Goal: Complete application form

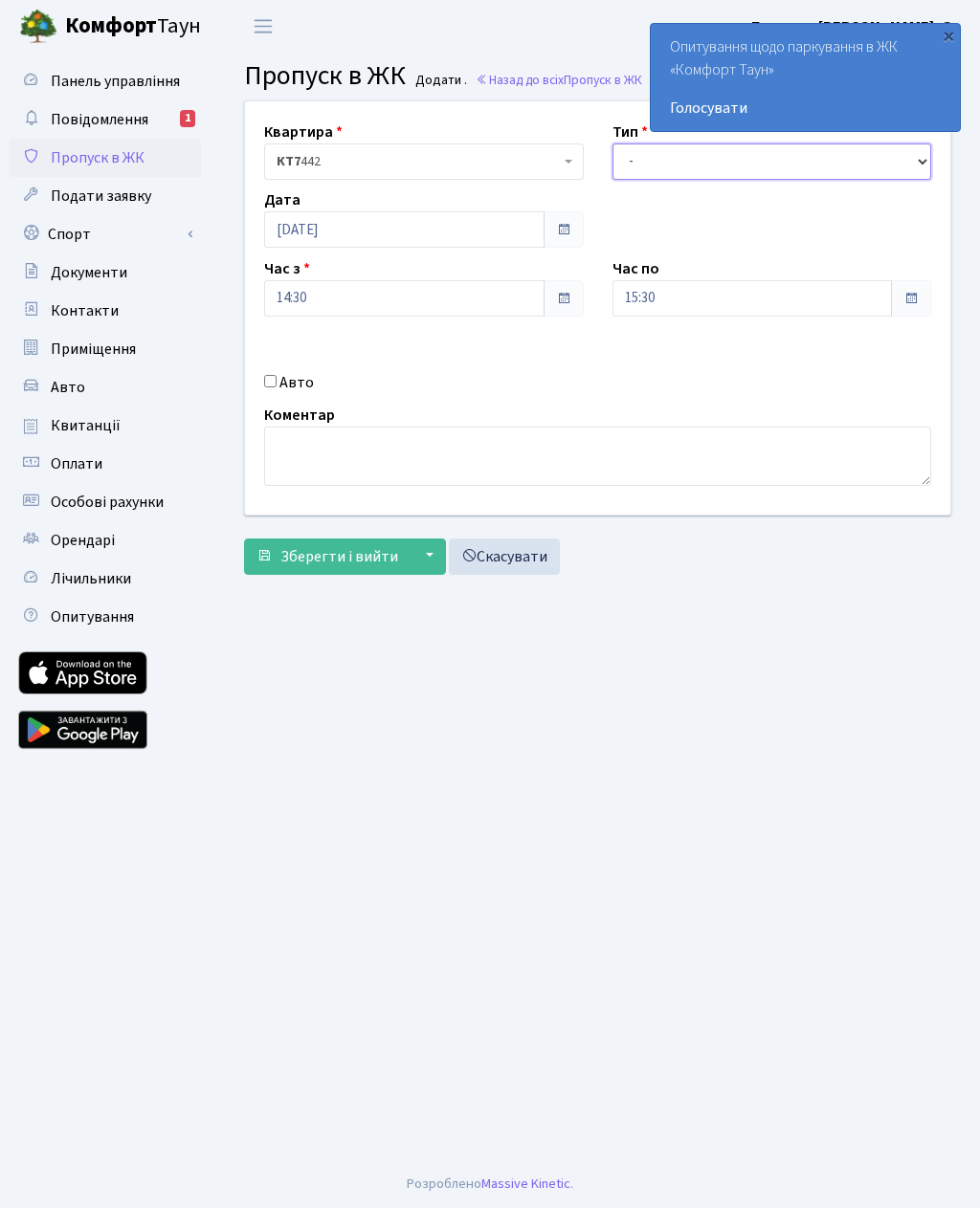
click at [746, 155] on select "- Доставка Таксі Гості Сервіс" at bounding box center [772, 162] width 320 height 36
select select "3"
click at [748, 286] on input "15:30" at bounding box center [752, 298] width 280 height 36
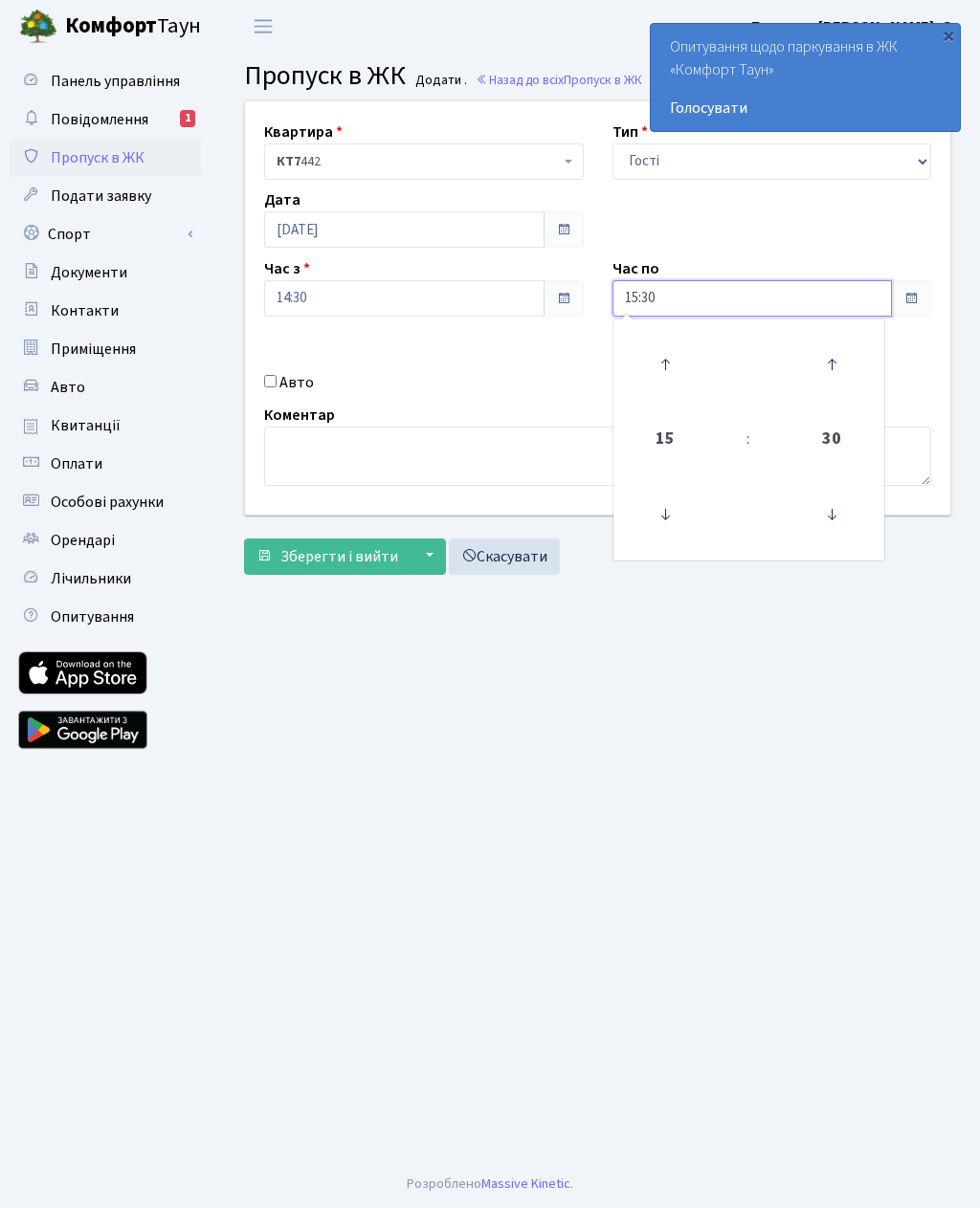
click at [669, 347] on icon at bounding box center [665, 365] width 52 height 52
click at [657, 365] on icon at bounding box center [665, 365] width 52 height 52
click at [660, 357] on icon at bounding box center [665, 365] width 52 height 52
click at [678, 366] on icon at bounding box center [665, 365] width 52 height 52
click at [691, 367] on link at bounding box center [664, 364] width 56 height 69
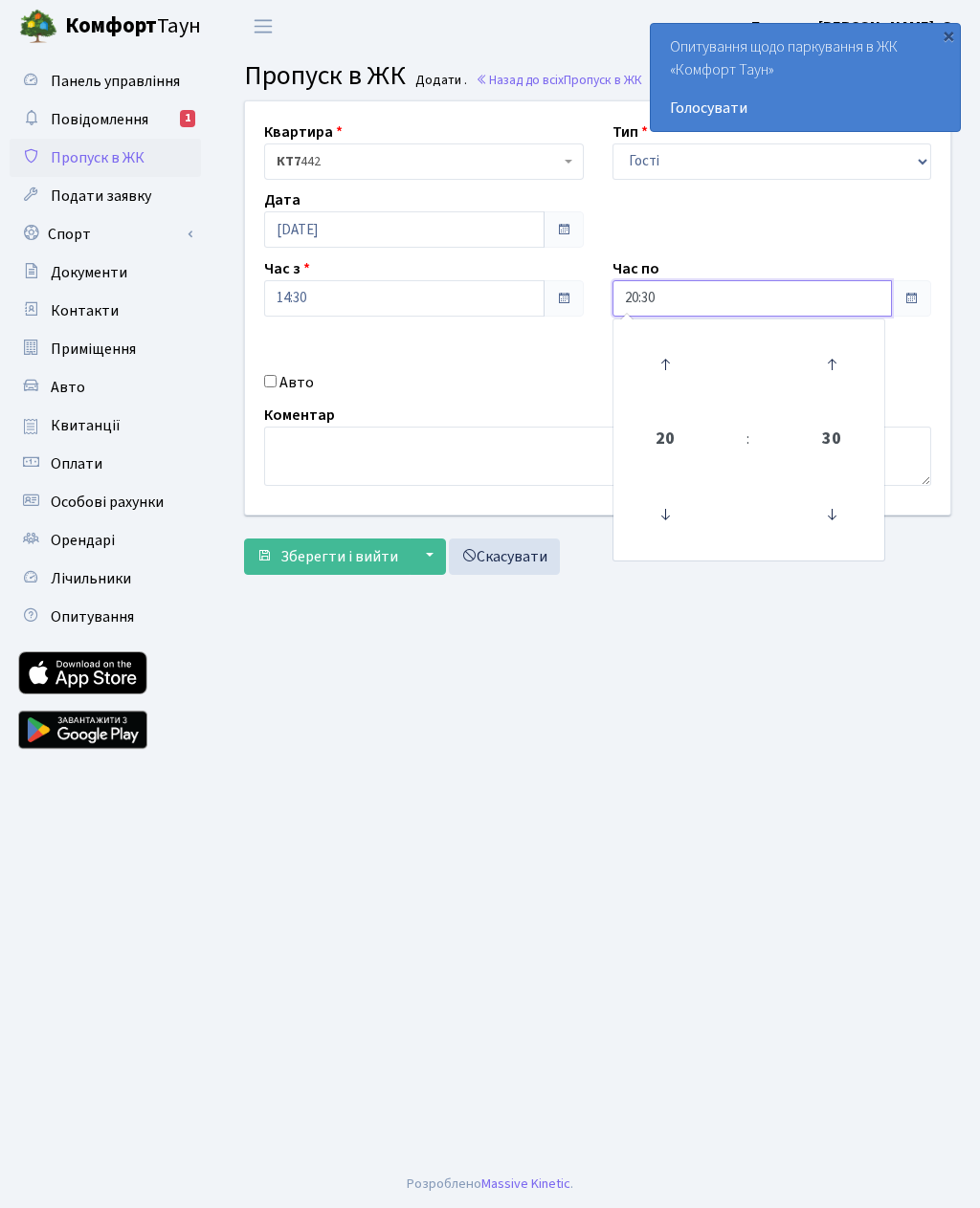
click at [690, 370] on icon at bounding box center [665, 365] width 52 height 52
click at [668, 345] on icon at bounding box center [665, 365] width 52 height 52
type input "22:30"
click at [276, 379] on input "Авто" at bounding box center [270, 381] width 12 height 12
checkbox input "true"
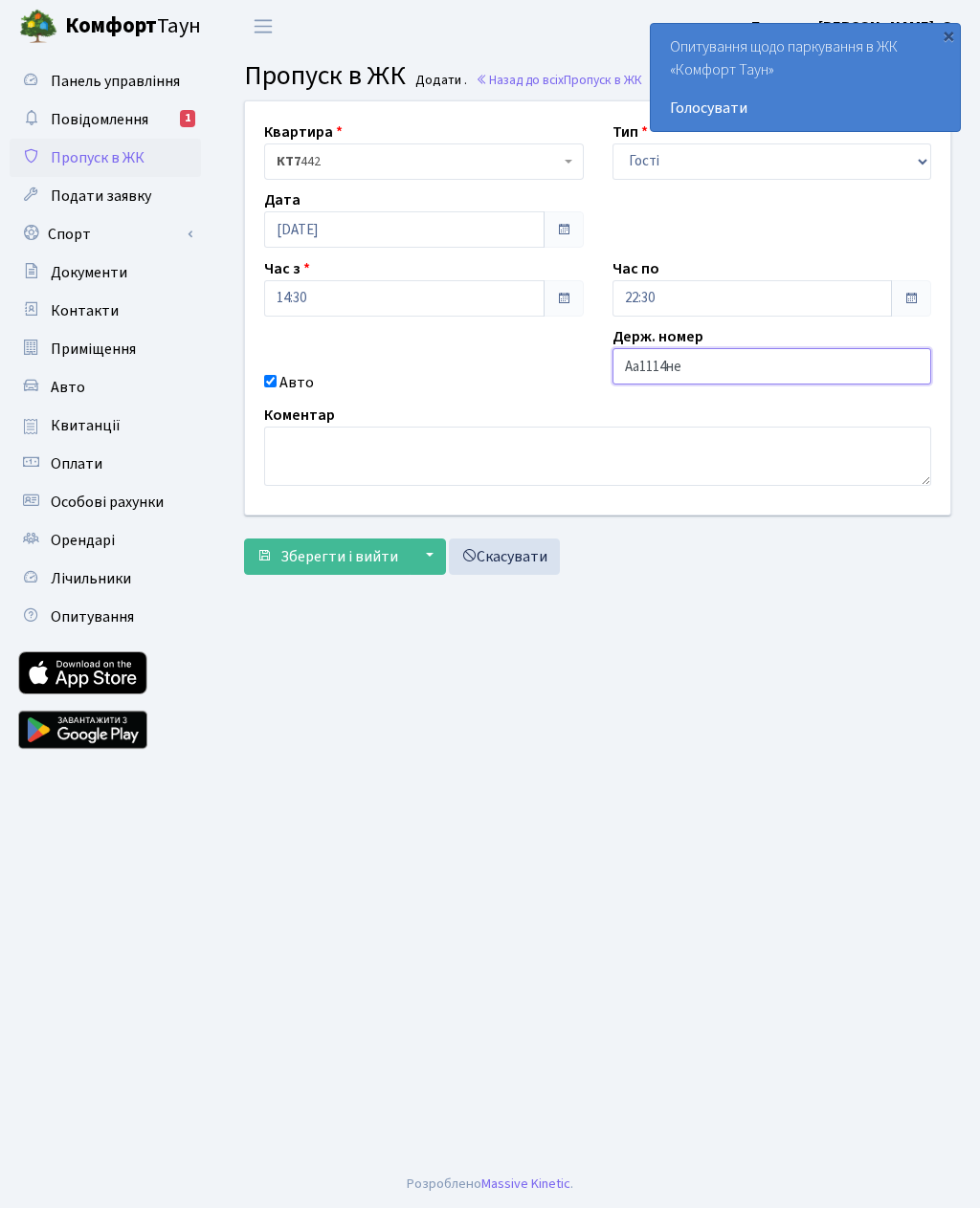
type input "Аа1114не"
click at [373, 559] on span "Зберегти і вийти" at bounding box center [339, 556] width 118 height 21
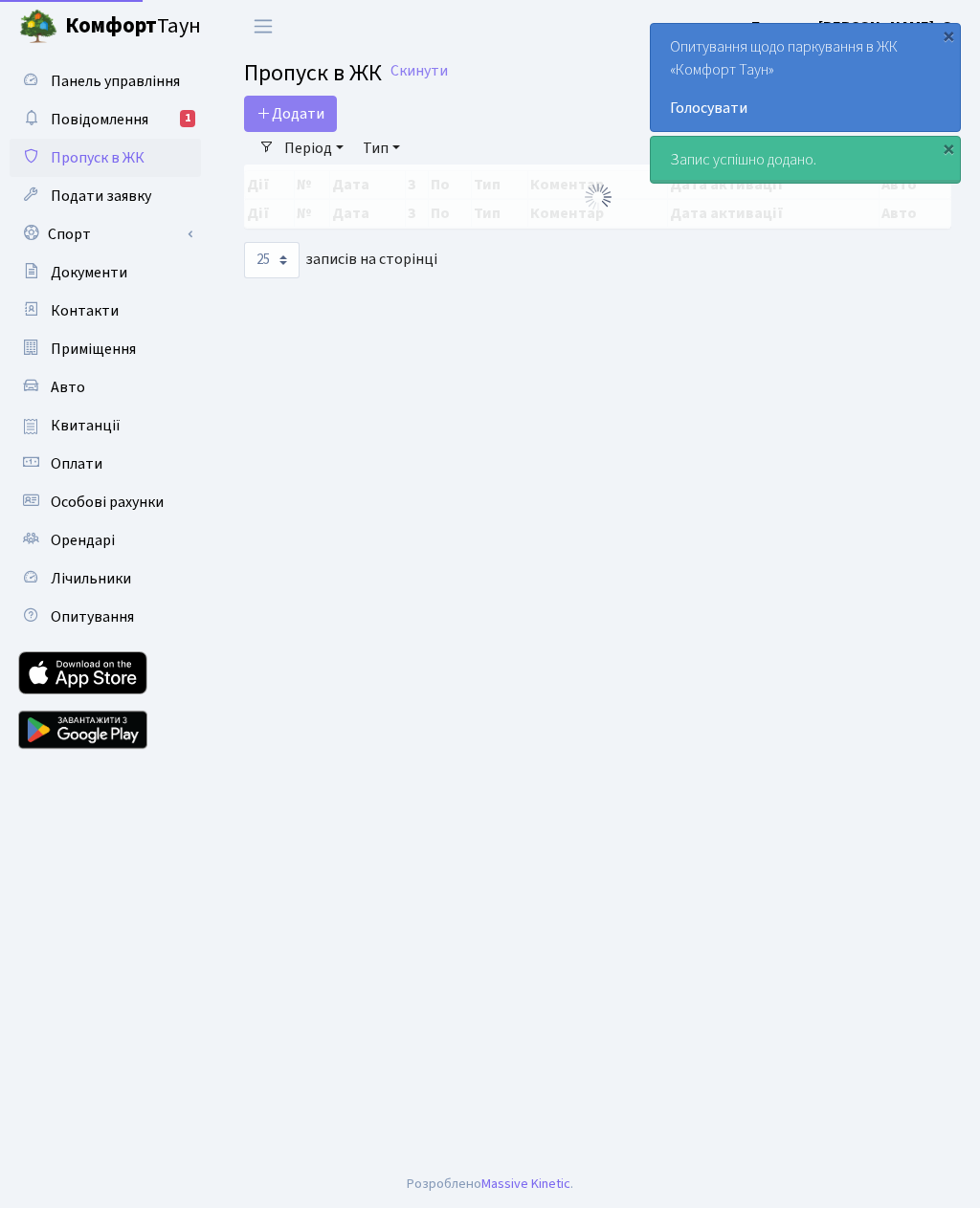
select select "25"
